Goal: Navigation & Orientation: Understand site structure

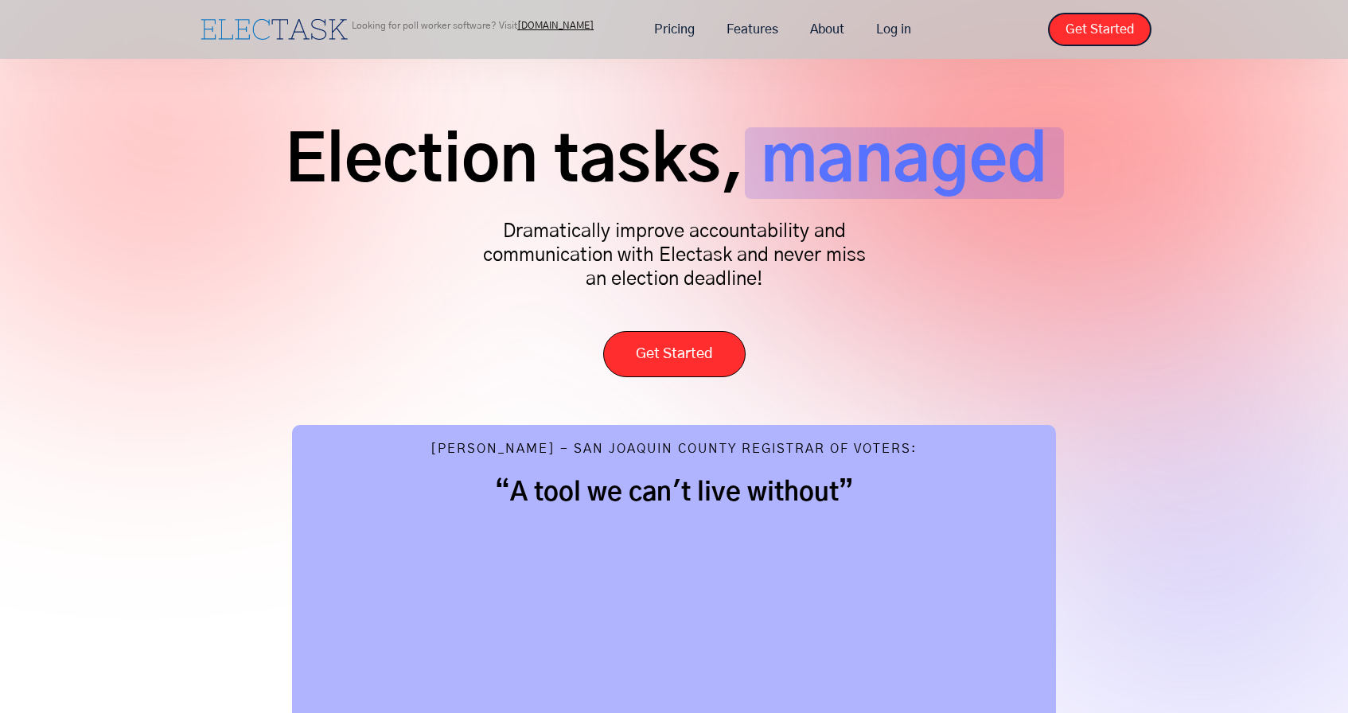
scroll to position [45, 0]
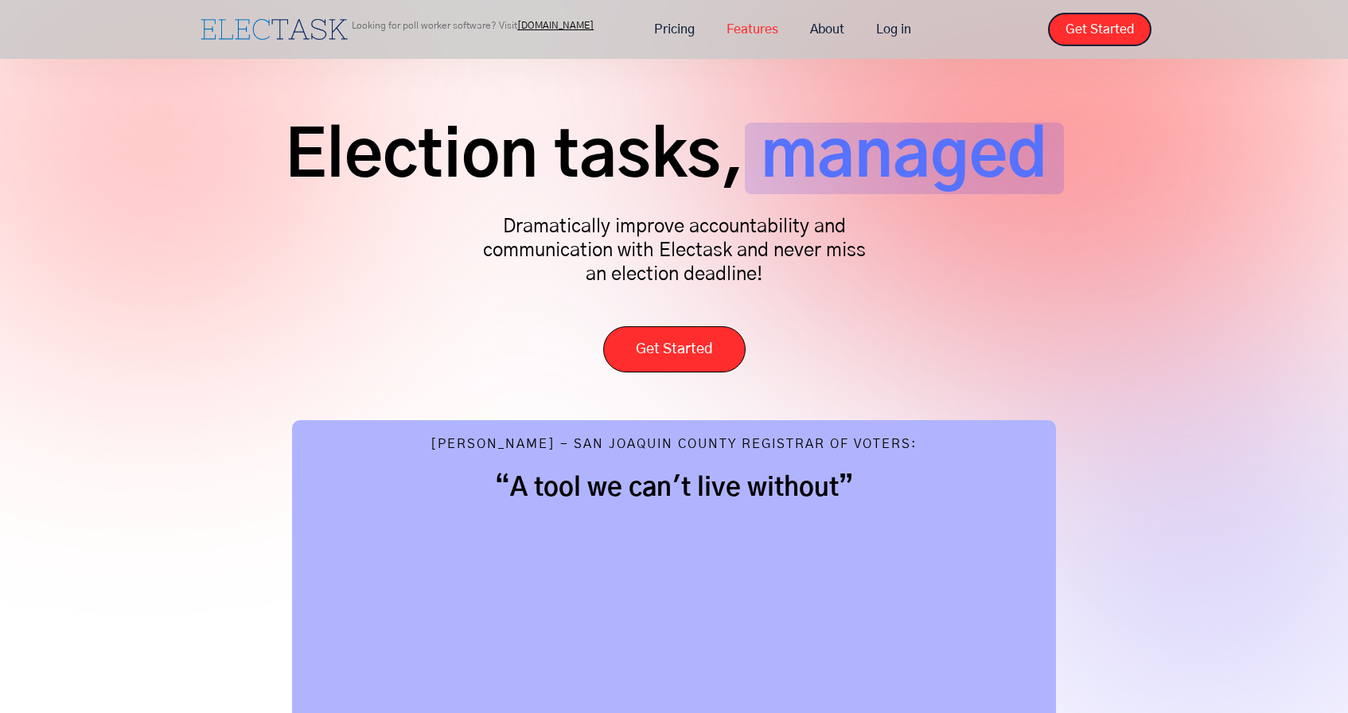
click at [762, 25] on link "Features" at bounding box center [752, 29] width 84 height 33
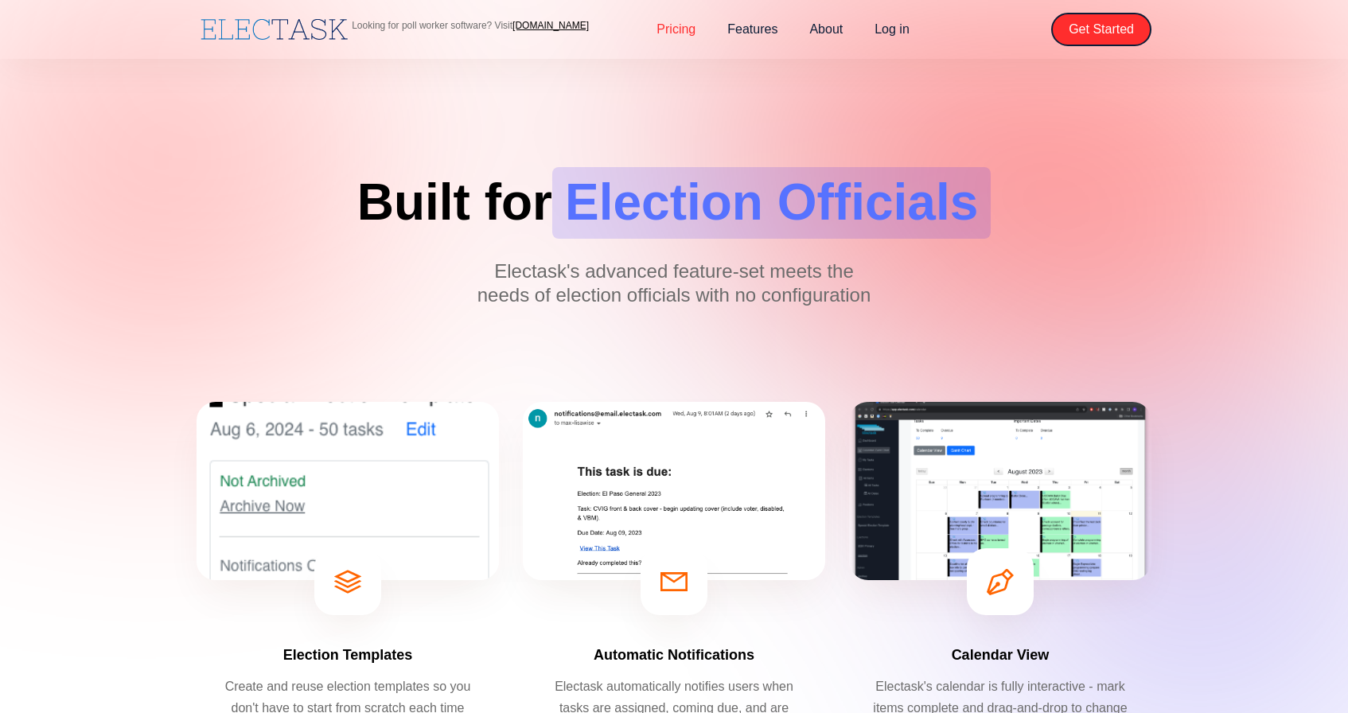
click at [681, 25] on link "Pricing" at bounding box center [675, 29] width 71 height 33
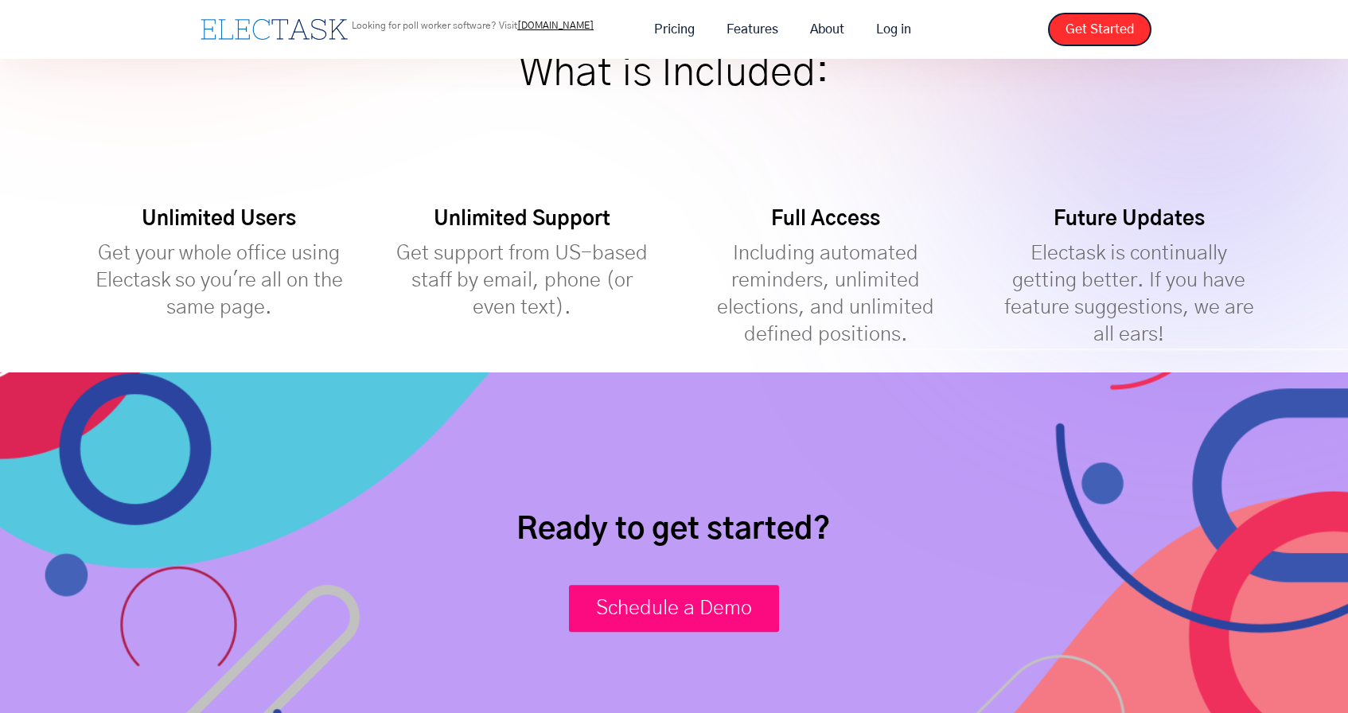
scroll to position [443, 0]
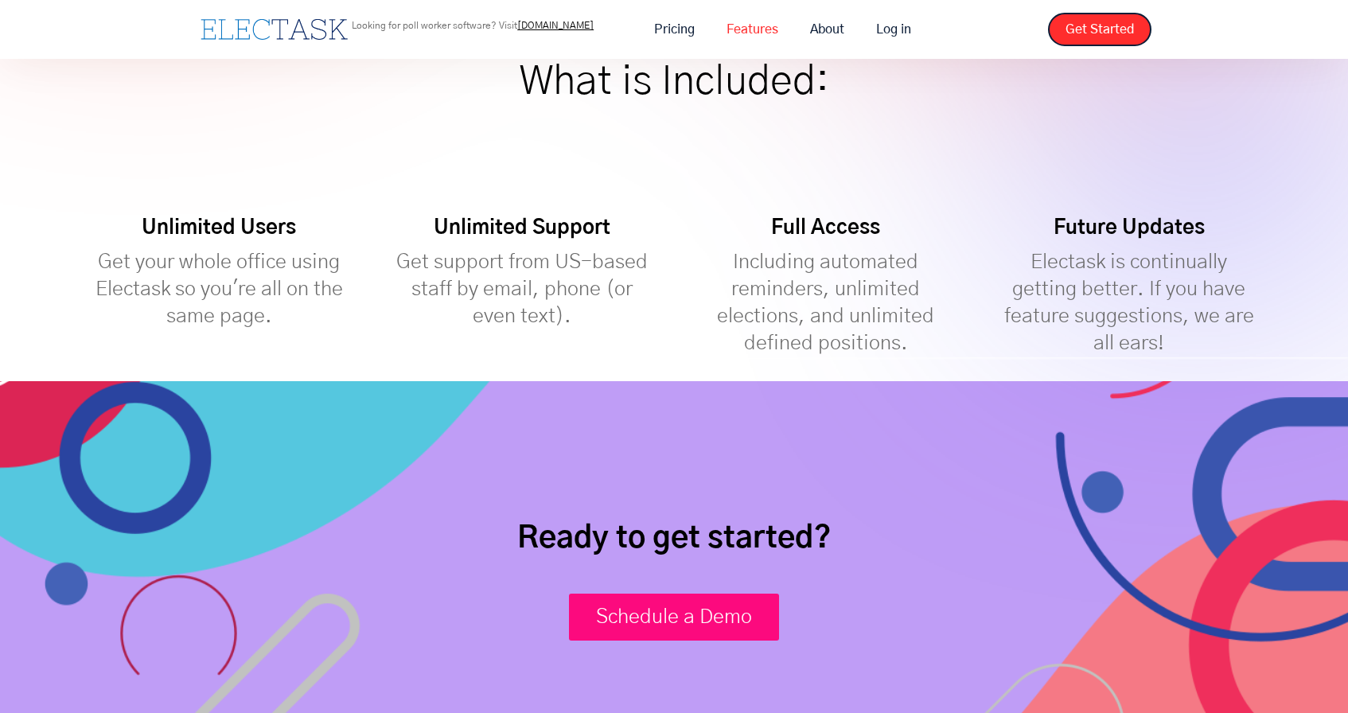
click at [761, 34] on link "Features" at bounding box center [752, 29] width 84 height 33
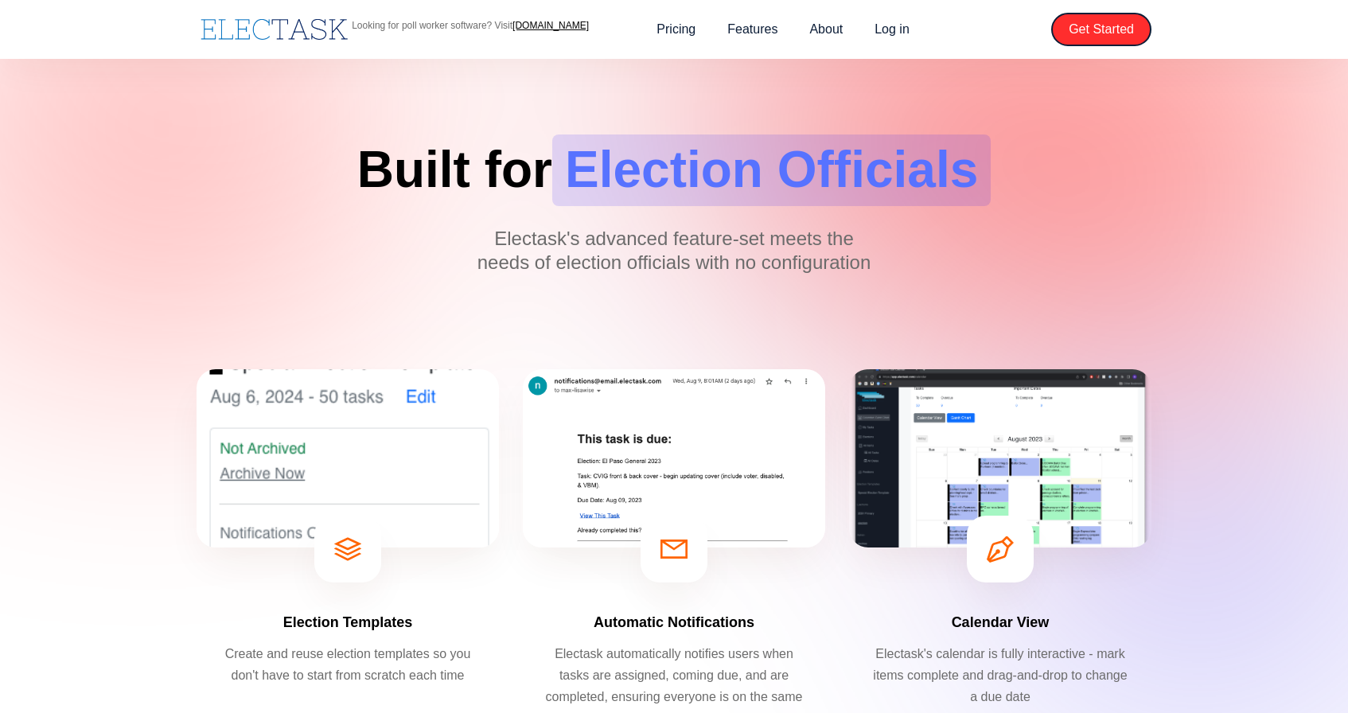
scroll to position [42, 0]
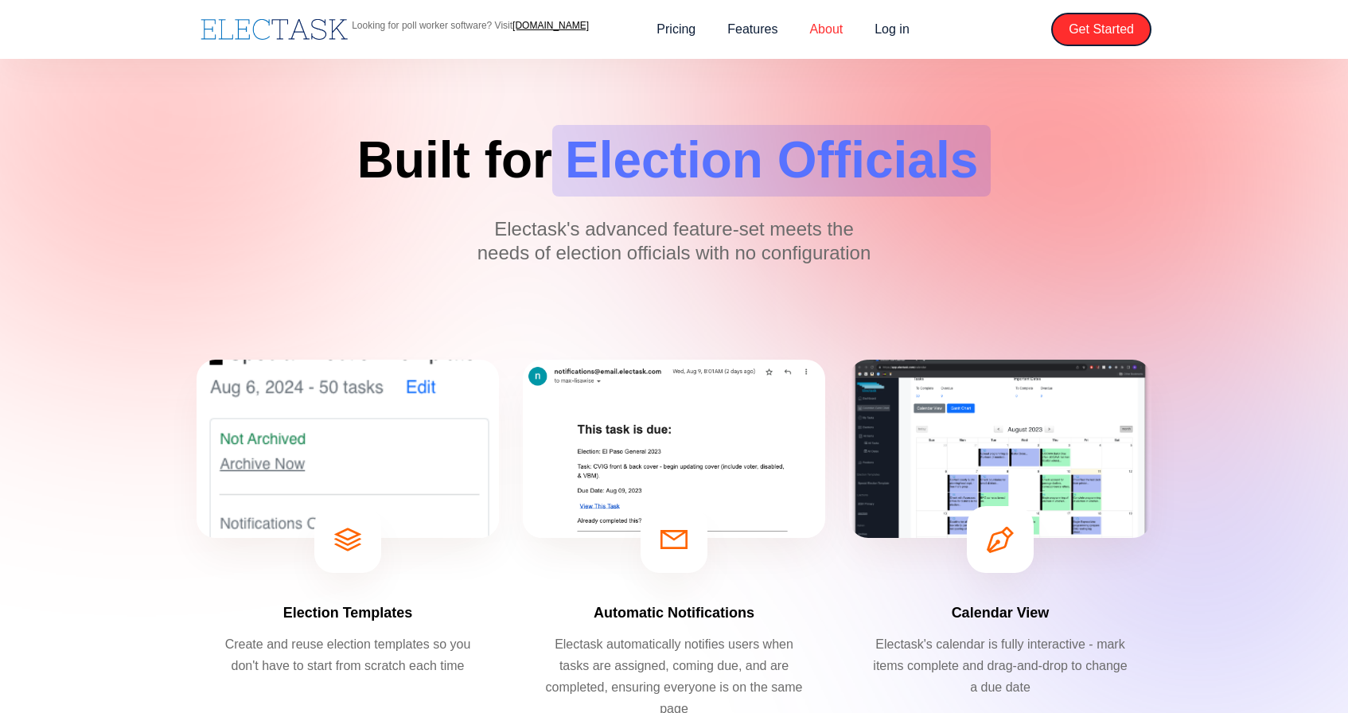
click at [837, 32] on link "About" at bounding box center [825, 29] width 65 height 33
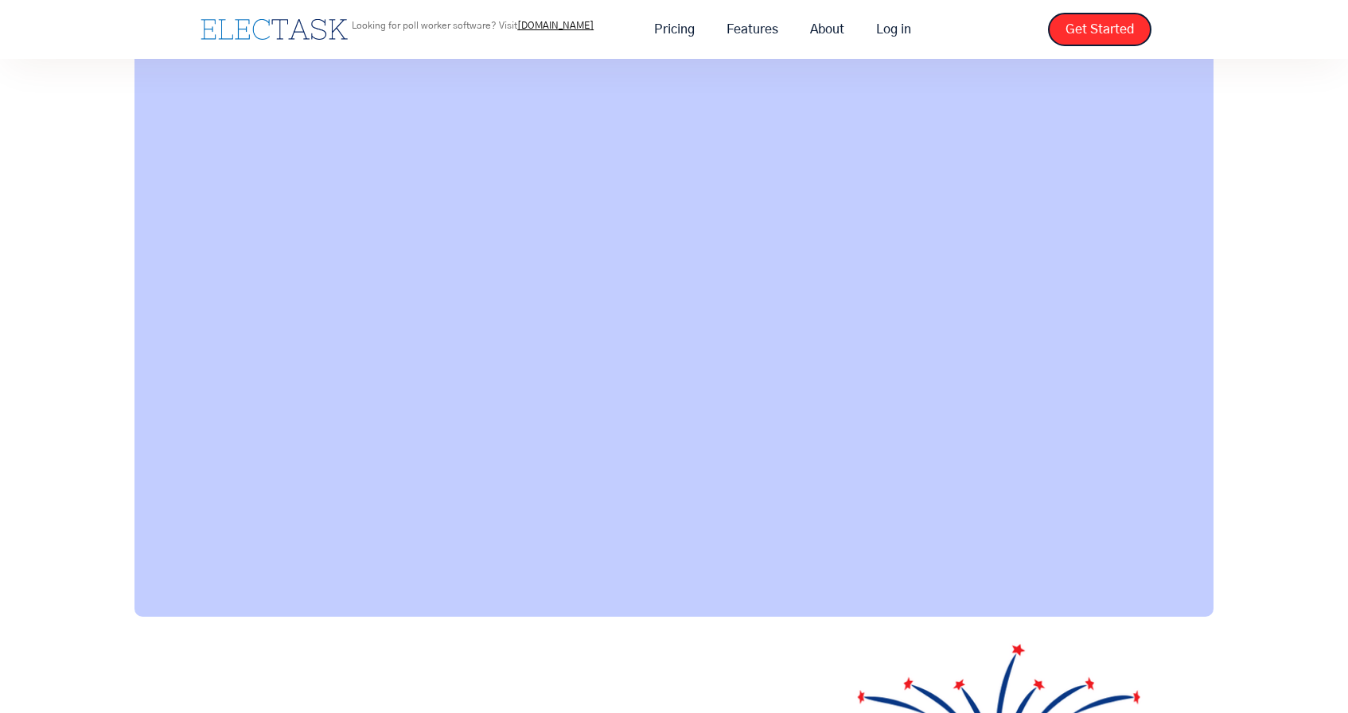
scroll to position [1145, 0]
